Goal: Information Seeking & Learning: Learn about a topic

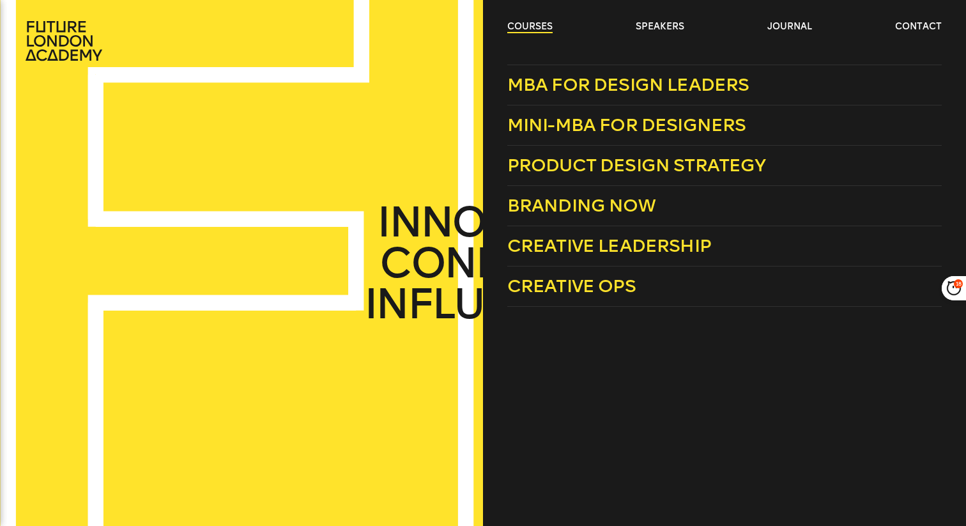
click at [541, 26] on link "courses" at bounding box center [529, 26] width 45 height 13
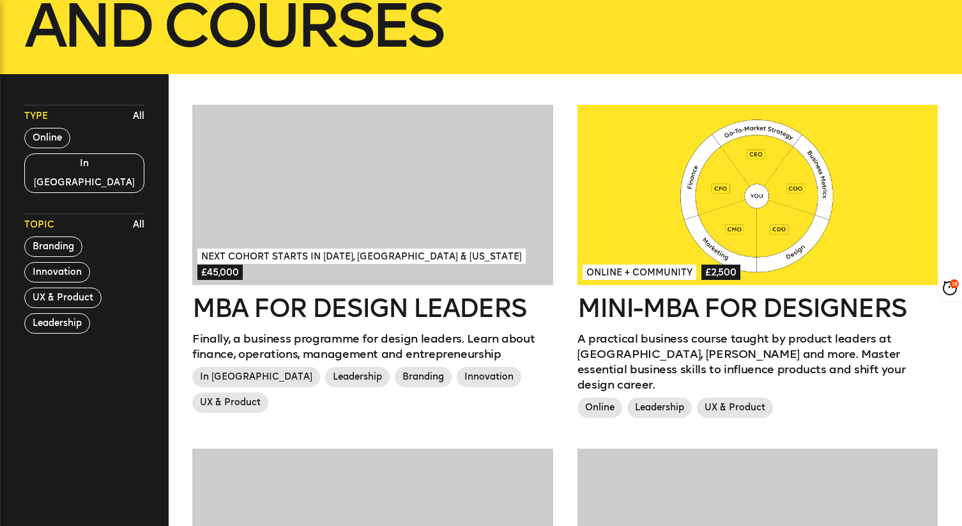
scroll to position [298, 0]
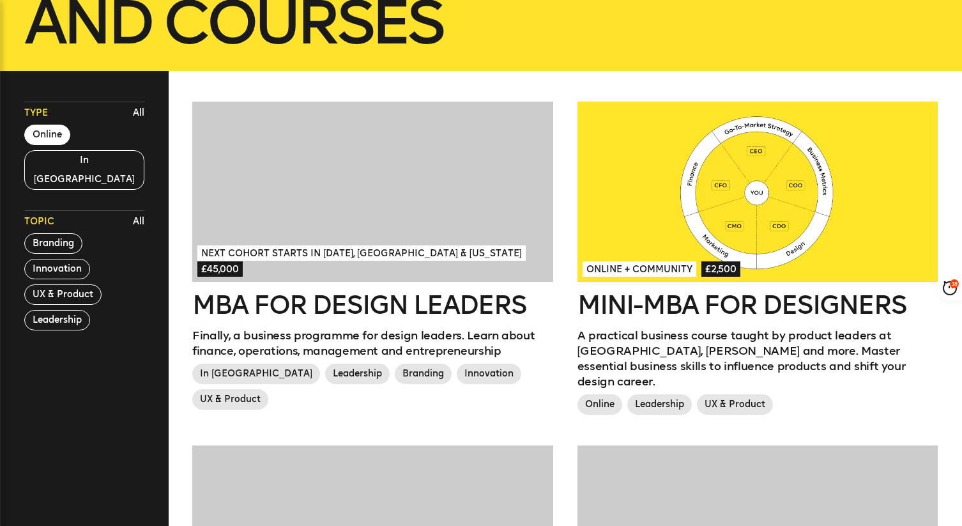
click at [54, 137] on button "Online" at bounding box center [47, 135] width 46 height 20
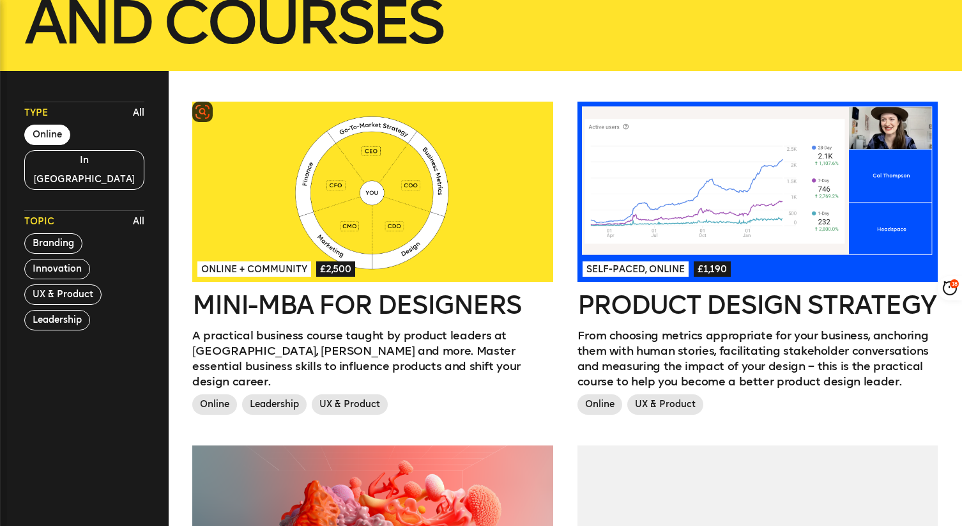
click at [434, 219] on div at bounding box center [372, 192] width 361 height 180
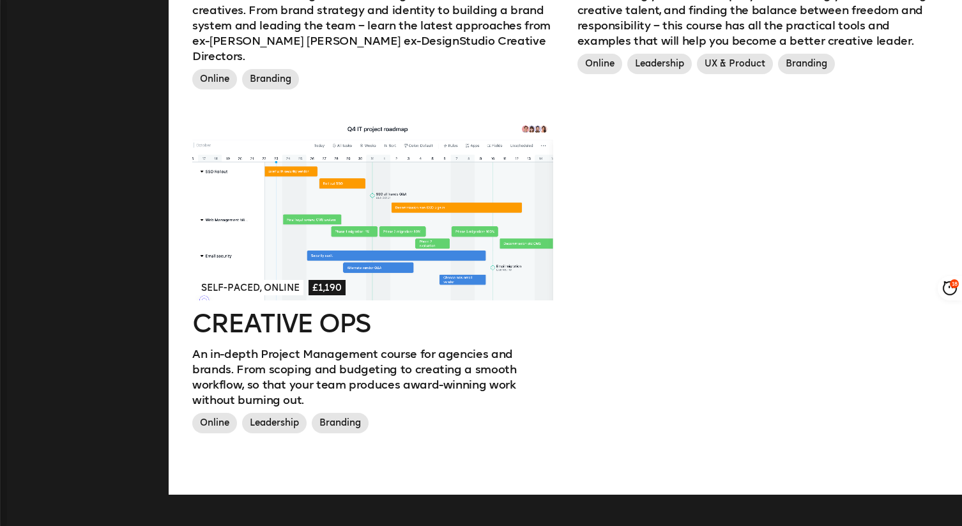
scroll to position [1002, 0]
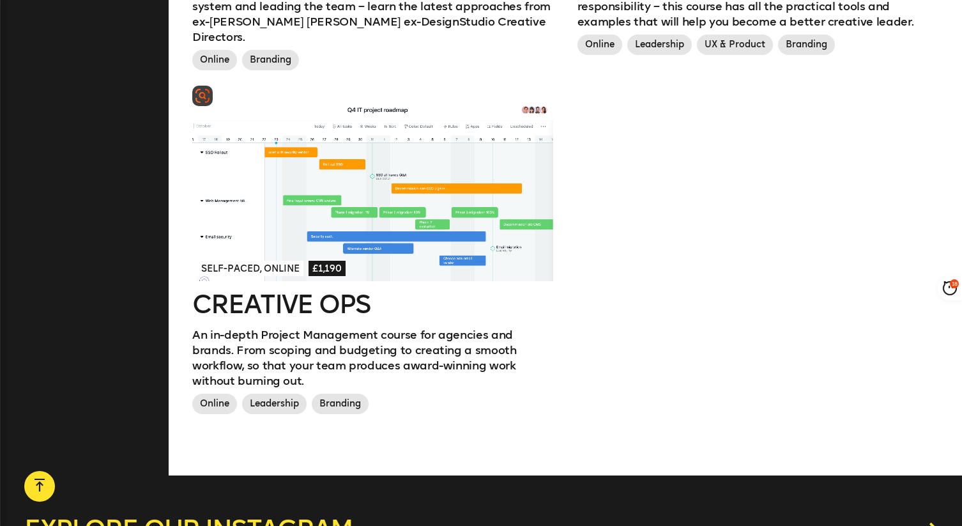
click at [417, 171] on div at bounding box center [372, 191] width 361 height 180
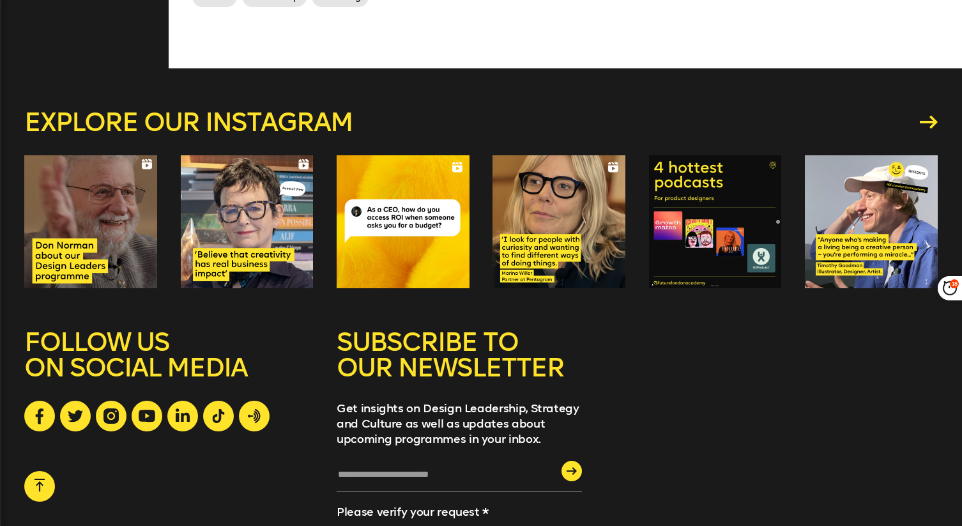
scroll to position [1559, 0]
